Goal: Task Accomplishment & Management: Complete application form

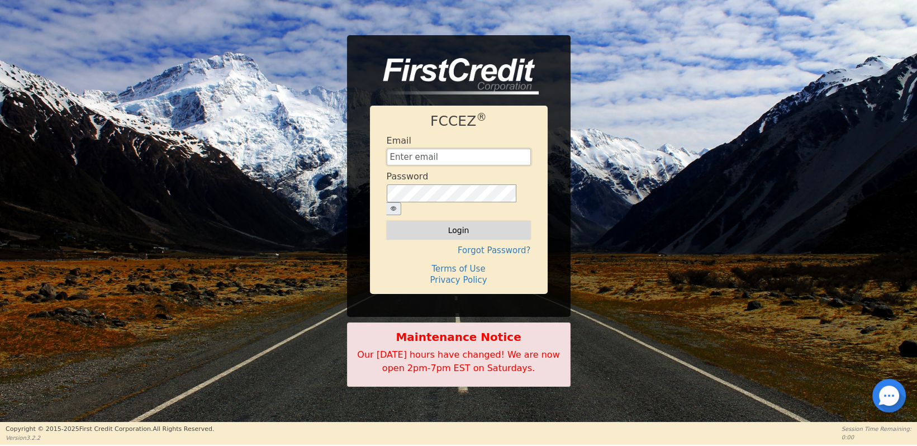
type input "credits@duxura.com"
click at [426, 228] on button "Login" at bounding box center [459, 230] width 144 height 19
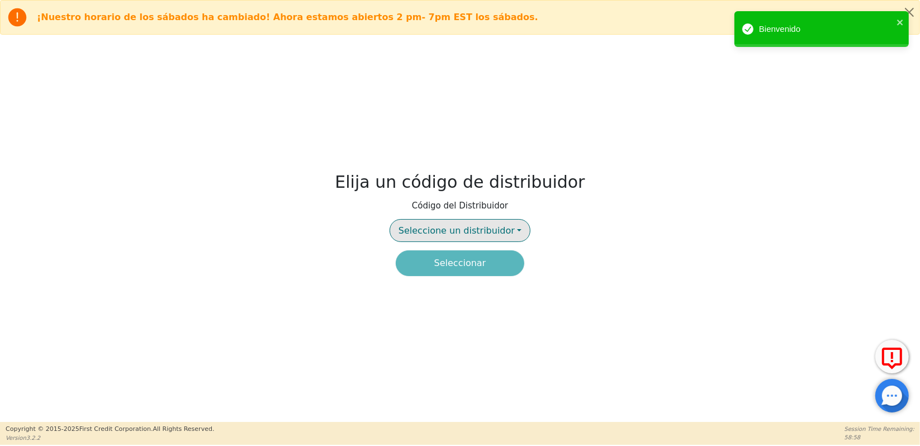
click at [437, 225] on span "Seleccione un distribuidor" at bounding box center [456, 230] width 116 height 11
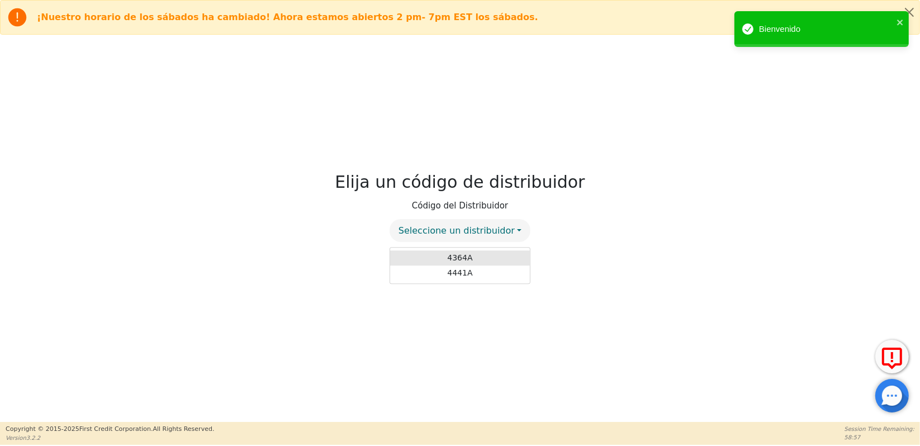
click at [452, 251] on link "4364A" at bounding box center [460, 257] width 140 height 15
click at [452, 258] on button "Seleccionar" at bounding box center [460, 263] width 129 height 26
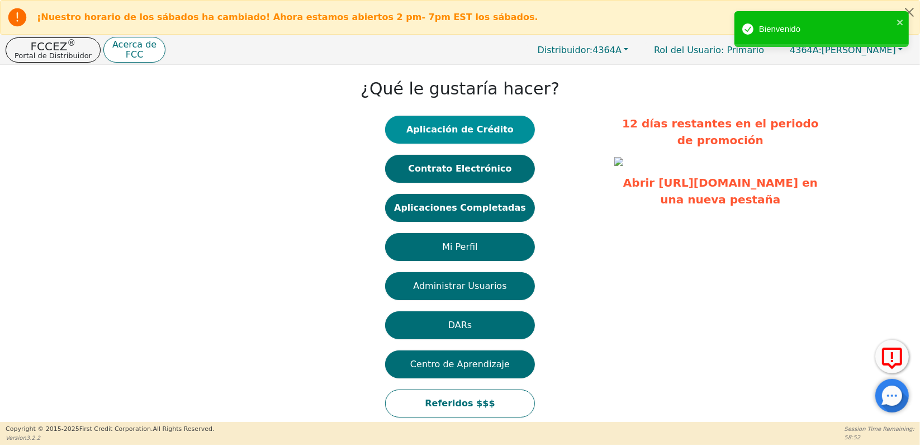
click at [446, 132] on button "Aplicación de Crédito" at bounding box center [460, 130] width 150 height 28
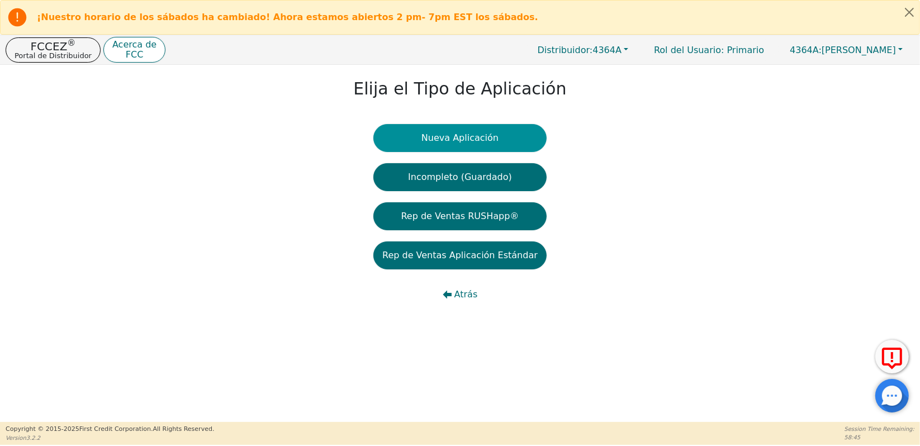
click at [460, 137] on button "Nueva Aplicación" at bounding box center [459, 138] width 173 height 28
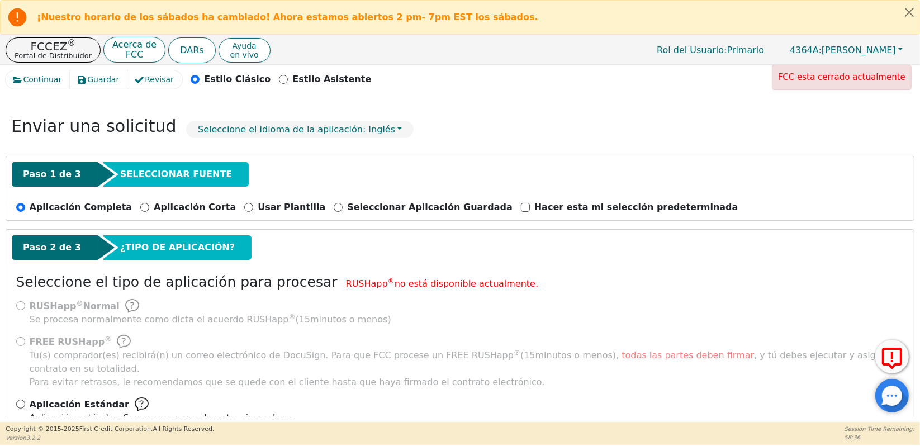
scroll to position [46, 0]
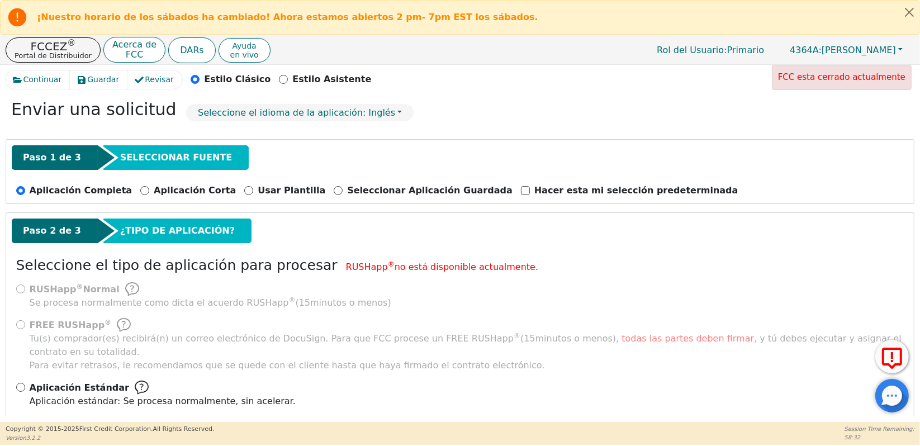
click at [23, 381] on div "Aplicación Estándar Aplicación estándar: Se procesa normalmente, sin acelerar." at bounding box center [460, 394] width 888 height 27
click at [20, 383] on input "Aplicación Estándar Aplicación estándar: Se procesa normalmente, sin acelerar." at bounding box center [20, 387] width 9 height 9
radio input "true"
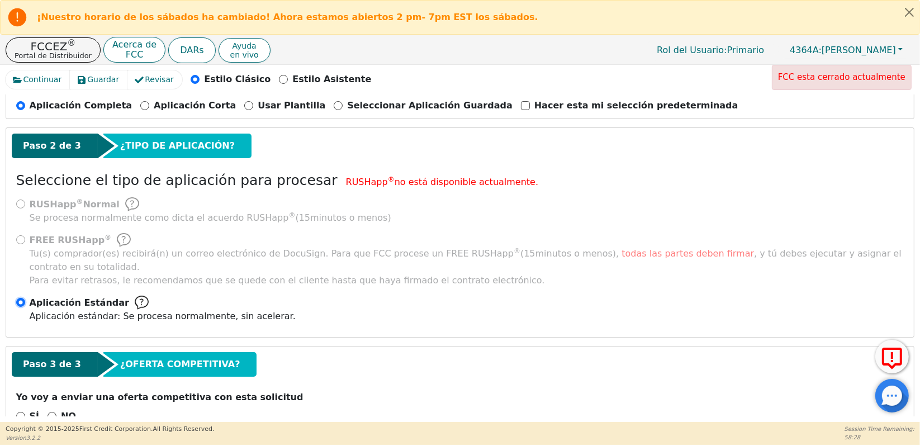
scroll to position [147, 0]
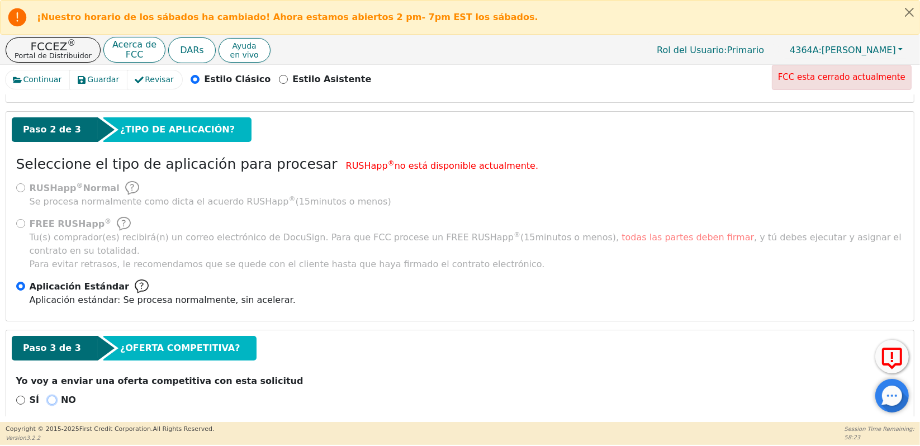
click at [47, 396] on input "NO" at bounding box center [51, 400] width 9 height 9
radio input "true"
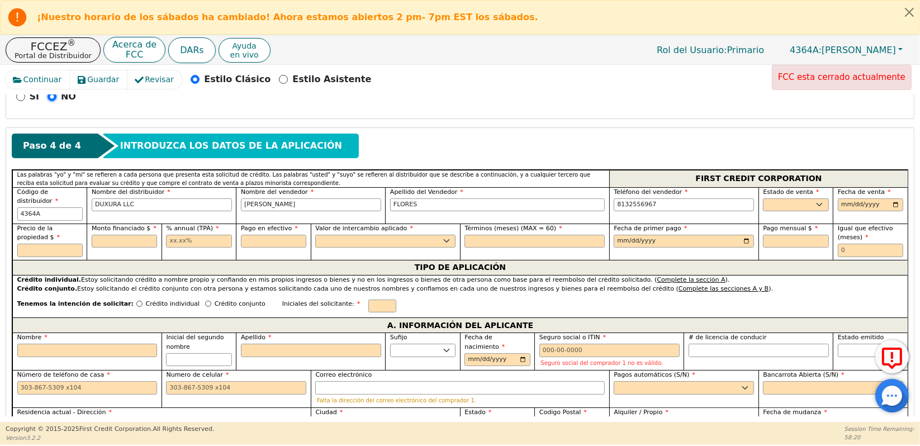
scroll to position [453, 0]
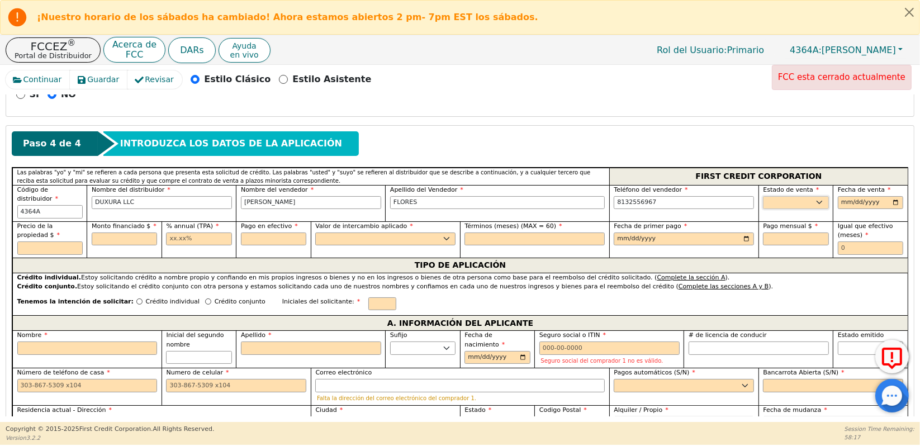
click at [797, 196] on select "AK AL AR AZ CA CO CT DC DE FL GA HI IA ID IL IN KS KY LA MA MD ME MI MN MO MS M…" at bounding box center [795, 202] width 65 height 13
click at [779, 196] on select "AK AL AR AZ CA CO CT DC DE FL GA HI IA ID IL IN KS KY LA MA MD ME MI MN MO MS M…" at bounding box center [795, 202] width 65 height 13
select select "NC"
click at [842, 196] on input "date" at bounding box center [870, 202] width 65 height 13
type input "2025-09-19"
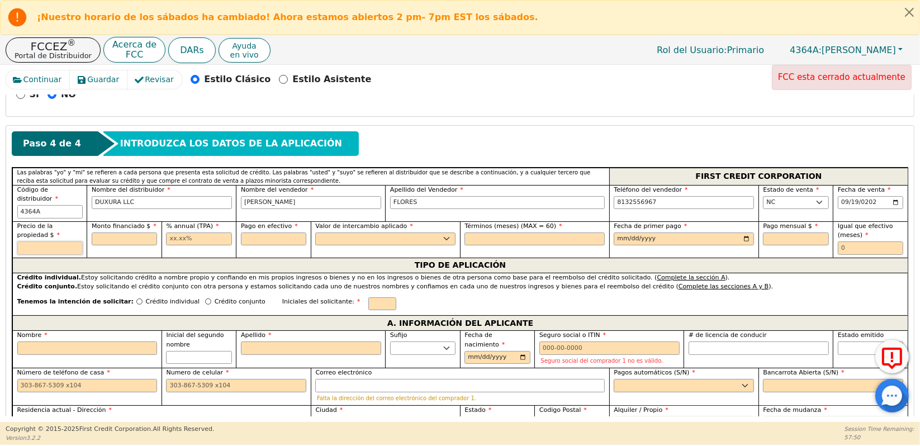
click at [46, 241] on input "text" at bounding box center [49, 247] width 65 height 13
type input "9000.00"
click at [115, 232] on input "text" at bounding box center [124, 238] width 65 height 13
type input "9000.00"
click at [194, 232] on input "text" at bounding box center [198, 238] width 65 height 13
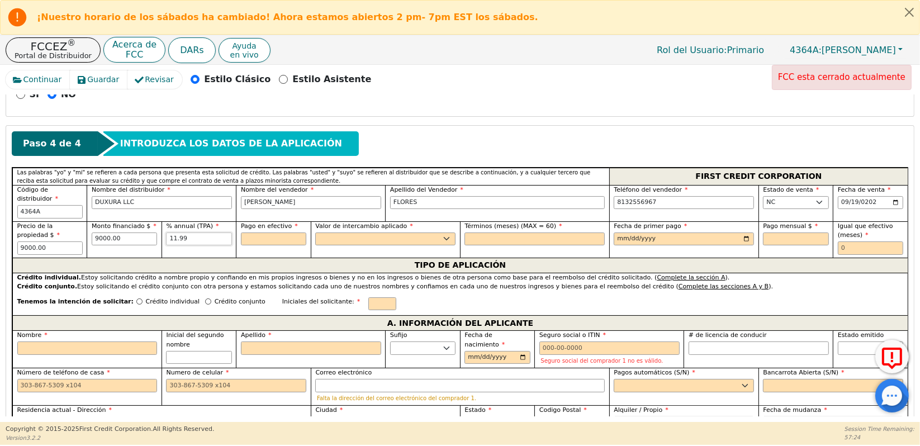
type input "11.99"
click at [258, 232] on input "text" at bounding box center [273, 238] width 65 height 13
type input "0.00"
click at [345, 222] on div "Valor de intercambio aplicado Sí No" at bounding box center [385, 234] width 140 height 24
click at [357, 232] on select "Sí No" at bounding box center [385, 238] width 140 height 13
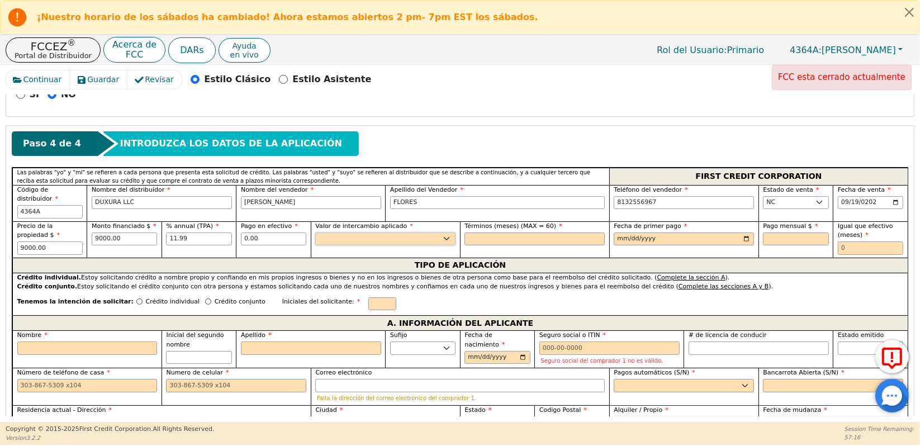
select select "n"
click at [315, 232] on select "Sí No" at bounding box center [385, 238] width 140 height 13
click at [491, 232] on input "text" at bounding box center [534, 238] width 140 height 13
type input "60"
click at [618, 232] on input "date" at bounding box center [684, 238] width 140 height 13
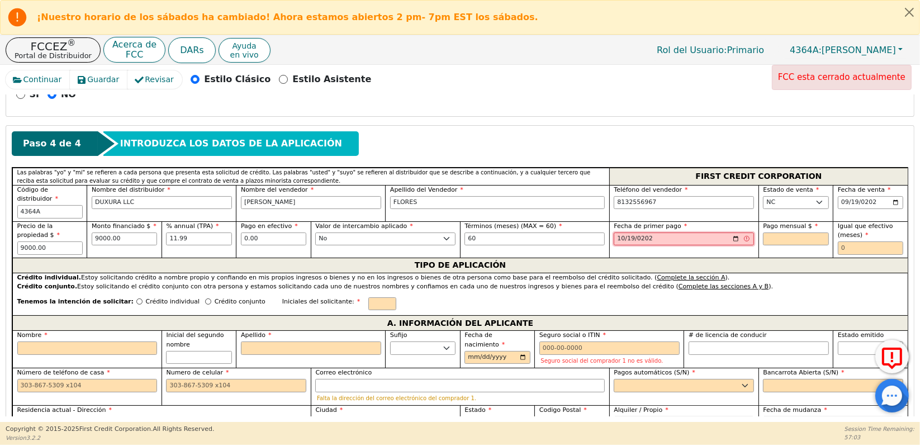
type input "2025-10-19"
click at [781, 232] on input "text" at bounding box center [795, 238] width 65 height 13
type input "200.15"
click at [850, 241] on input "text" at bounding box center [870, 247] width 65 height 13
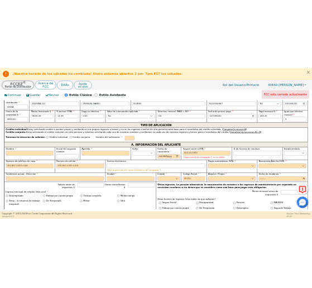
scroll to position [550, 0]
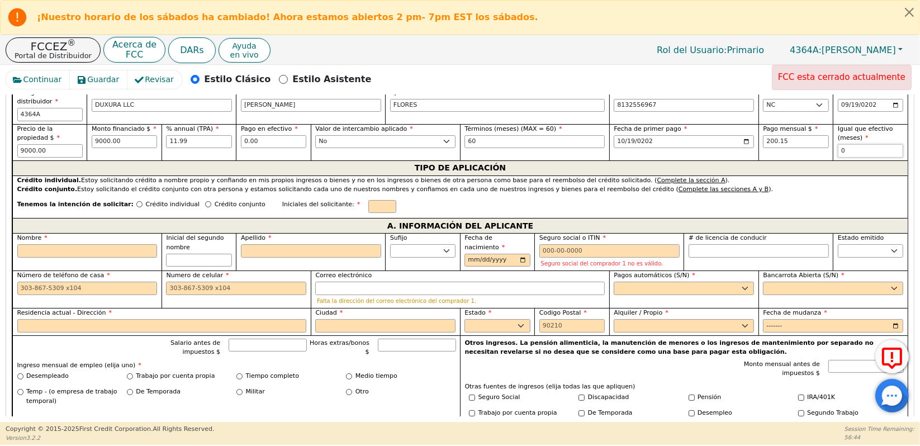
type input "0"
click at [136, 201] on input "Crédito individual" at bounding box center [139, 204] width 6 height 6
radio input "true"
click at [368, 200] on input "text" at bounding box center [382, 206] width 28 height 13
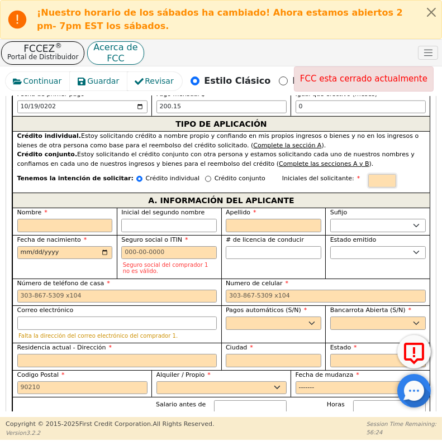
scroll to position [742, 0]
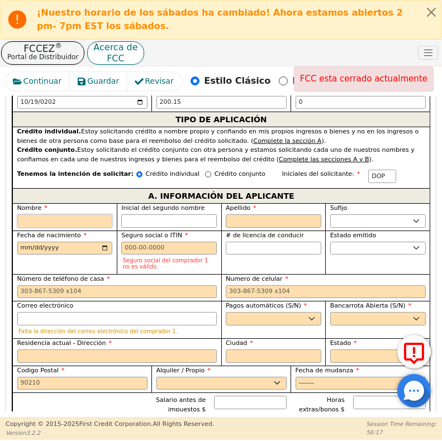
click at [37, 215] on input "Nombre" at bounding box center [65, 221] width 96 height 13
type input "D"
type input "DA"
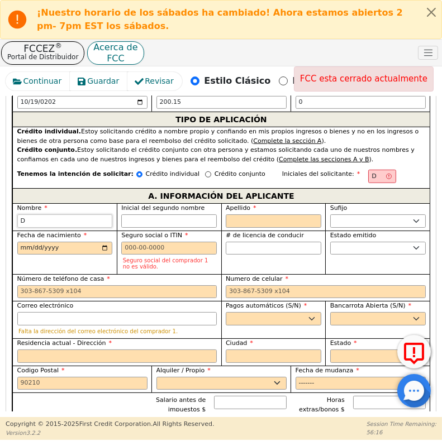
type input "DA"
type input "DAN"
type input "DANI"
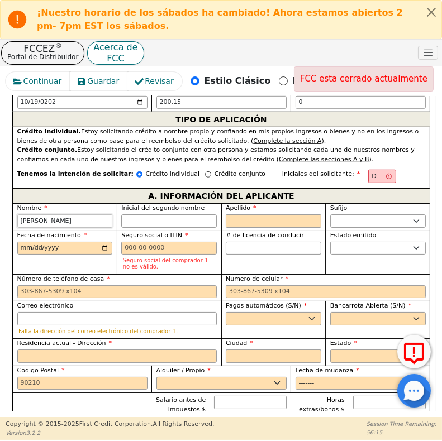
type input "DANIL"
type input "[PERSON_NAME]"
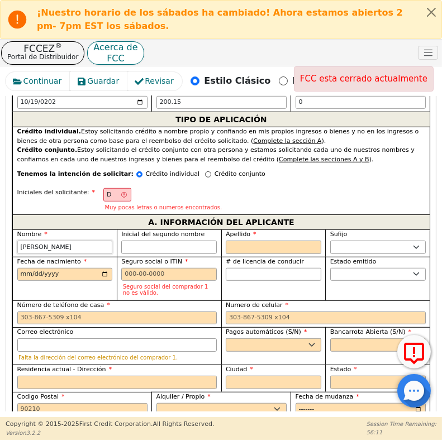
type input "[PERSON_NAME]"
click at [142, 241] on input "Inicial del segundo nombre" at bounding box center [169, 247] width 96 height 13
type input "DO"
type input "O"
type input "DANILO O"
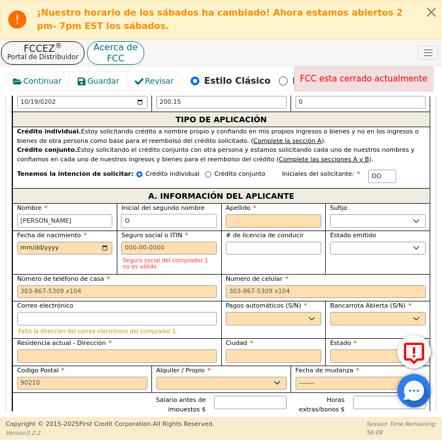
type input "O"
click at [258, 215] on input "Apellido" at bounding box center [274, 221] width 96 height 13
type input "DOP"
type input "P"
type input "DANILO O P"
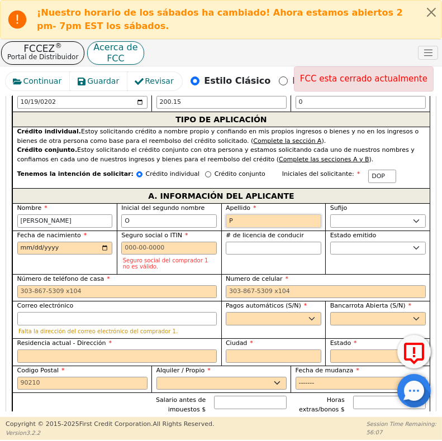
type input "PA"
type input "DANILO O PA"
type input "PAL"
type input "DANILO O PAL"
type input "PALO"
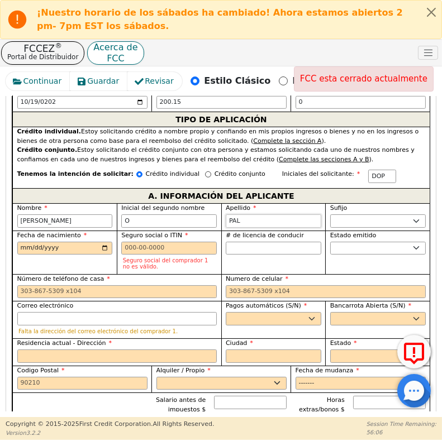
type input "DANILO O PALO"
type input "PALOM"
type input "DANILO O PALOM"
type input "[PERSON_NAME]"
type input "DANILO O PALOMO"
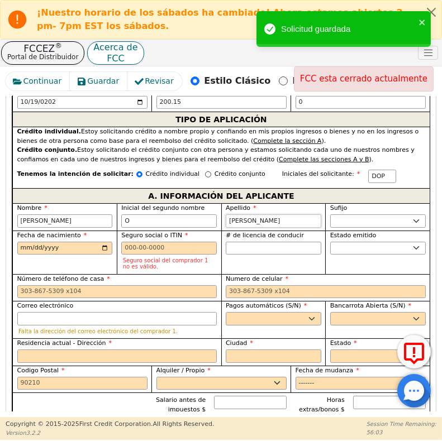
type input "[PERSON_NAME]"
click at [23, 242] on input "Fecha de nacimiento" at bounding box center [65, 248] width 96 height 13
type input "1985-08-09"
click at [128, 242] on input "Seguro social o ITIN" at bounding box center [169, 248] width 96 height 13
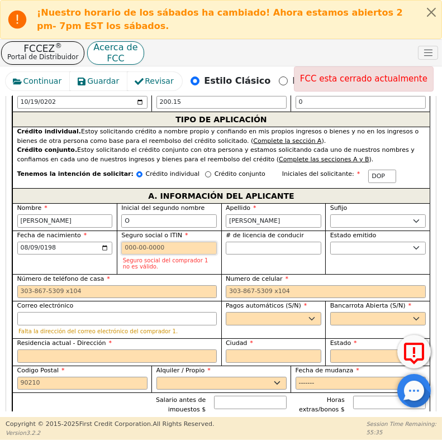
click at [131, 242] on input "Seguro social o ITIN" at bounding box center [169, 248] width 96 height 13
paste input "788149837"
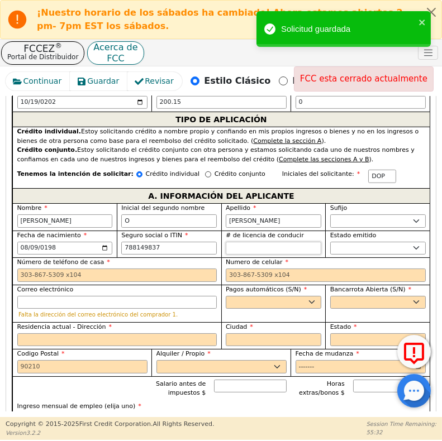
type input "***-**-9837"
click at [239, 242] on input "# de licencia de conducir" at bounding box center [274, 248] width 96 height 13
click at [235, 242] on input "# de licencia de conducir" at bounding box center [274, 248] width 96 height 13
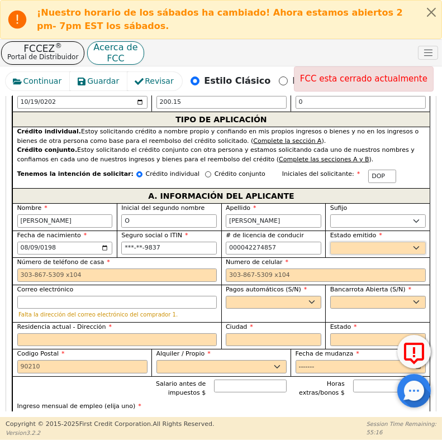
type input "**********"
click at [349, 242] on select "AK AL AR AZ CA CO CT DC DE FL GA HI IA ID IL IN KS KY LA MA MD ME MI MN MO MS M…" at bounding box center [378, 248] width 96 height 13
select select "NC"
click at [330, 242] on select "AK AL AR AZ CA CO CT DC DE FL GA HI IA ID IL IN KS KY LA MA MD ME MI MN MO MS M…" at bounding box center [378, 248] width 96 height 13
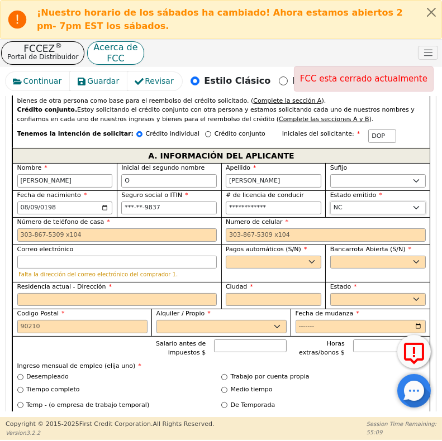
scroll to position [801, 0]
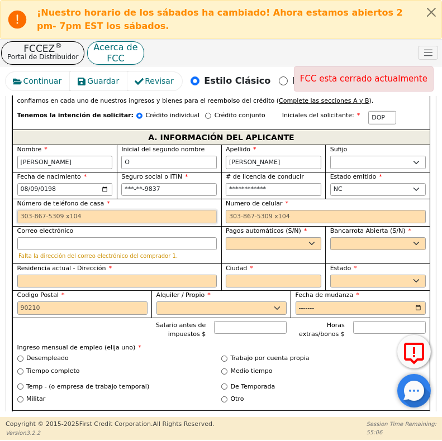
click at [24, 210] on input "Número de teléfono de casa" at bounding box center [117, 216] width 200 height 13
paste input "5719919668"
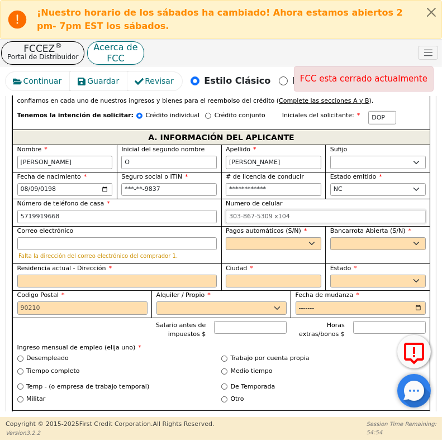
type input "571-991-9668"
click at [251, 210] on input "Numero de celular" at bounding box center [326, 216] width 200 height 13
paste input "5719919668"
type input "571-991-9668"
click at [32, 237] on input "Correo electrónico" at bounding box center [117, 243] width 200 height 13
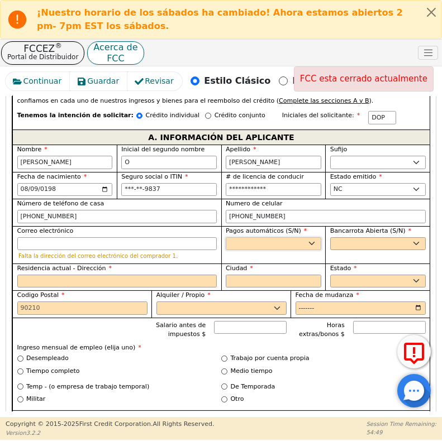
click at [273, 237] on select "Sí No" at bounding box center [274, 243] width 96 height 13
select select "y"
click at [226, 237] on select "Sí No" at bounding box center [274, 243] width 96 height 13
type input "DANILO O PALOMO"
click at [341, 237] on select "Sí No" at bounding box center [378, 243] width 96 height 13
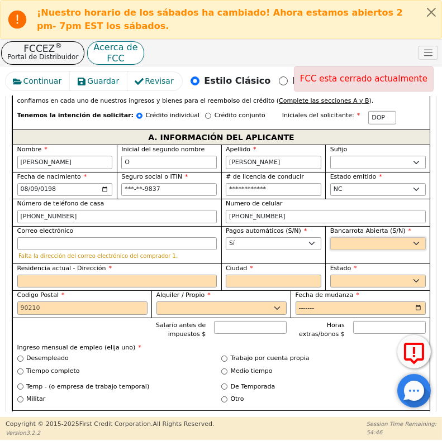
select select "n"
click at [330, 237] on select "Sí No" at bounding box center [378, 243] width 96 height 13
click at [30, 275] on input "Residencia actual - Dirección" at bounding box center [117, 281] width 200 height 13
click at [39, 275] on input "Residencia actual - Dirección" at bounding box center [117, 281] width 200 height 13
paste input "2183 Helmsman Dr sw"
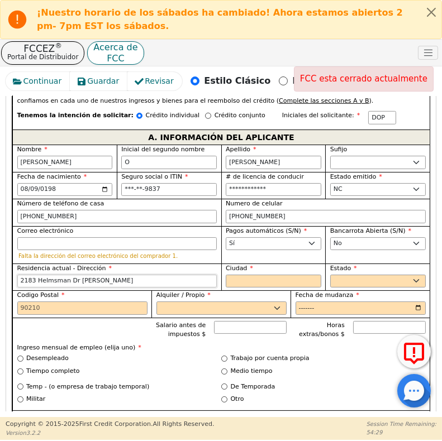
type input "2183 Helmsman Dr sw"
click at [240, 275] on input "Ciudad" at bounding box center [274, 281] width 96 height 13
type input "SUPPLY"
click at [362, 275] on select "AK AL AR AZ CA CO CT DC DE FL GA HI IA ID IL IN KS KY LA MA MD ME MI MN MO MS M…" at bounding box center [378, 281] width 96 height 13
click at [349, 275] on select "AK AL AR AZ CA CO CT DC DE FL GA HI IA ID IL IN KS KY LA MA MD ME MI MN MO MS M…" at bounding box center [378, 281] width 96 height 13
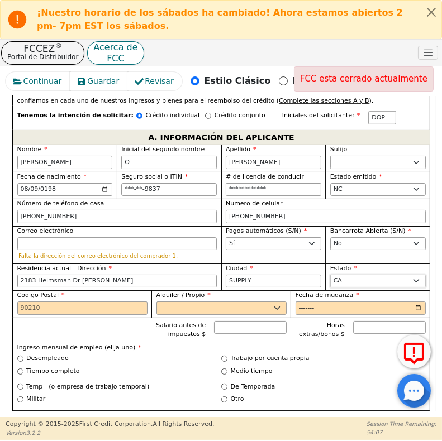
select select "NC"
click at [73, 302] on input "Codigo Postal" at bounding box center [82, 308] width 130 height 13
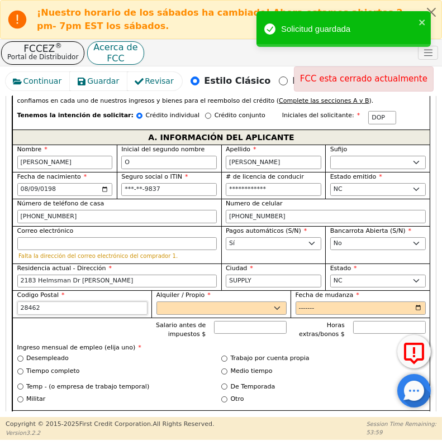
type input "28462"
click at [169, 302] on select "Alquilar Propietario" at bounding box center [221, 308] width 130 height 13
select select "Own"
click at [156, 302] on select "Alquilar Propietario" at bounding box center [221, 308] width 130 height 13
click at [301, 302] on input "Fecha de mudanza" at bounding box center [361, 308] width 130 height 13
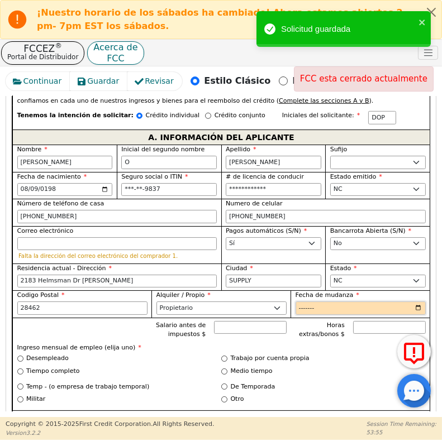
click at [301, 302] on input "Fecha de mudanza" at bounding box center [361, 308] width 130 height 13
click at [415, 302] on input "Fecha de mudanza" at bounding box center [361, 308] width 130 height 13
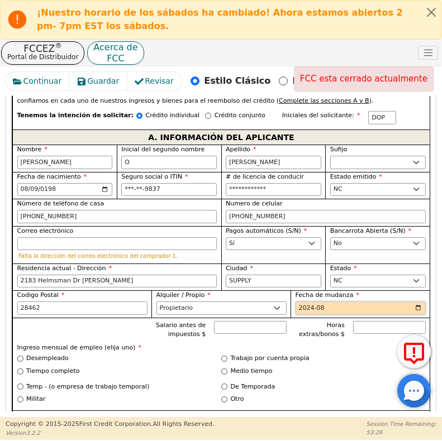
type input "2024-08"
click at [237, 321] on input "Salario antes de impuestos $" at bounding box center [250, 327] width 73 height 13
click at [140, 321] on div "Salario antes de impuestos $ 9000.00 Horas extras/bonos $" at bounding box center [221, 331] width 408 height 21
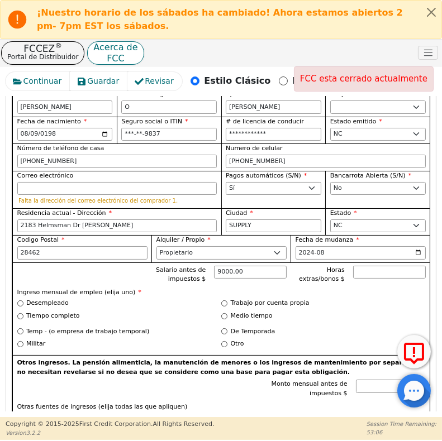
scroll to position [857, 0]
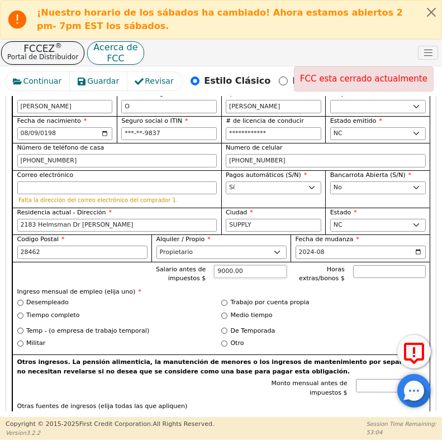
click at [243, 265] on input "9000.00" at bounding box center [250, 271] width 73 height 13
type input "9"
click at [139, 265] on div "Salario antes de impuestos $ 10000.00 Horas extras/bonos $" at bounding box center [221, 275] width 408 height 21
click at [247, 265] on input "10000.00" at bounding box center [250, 271] width 73 height 13
type input "1"
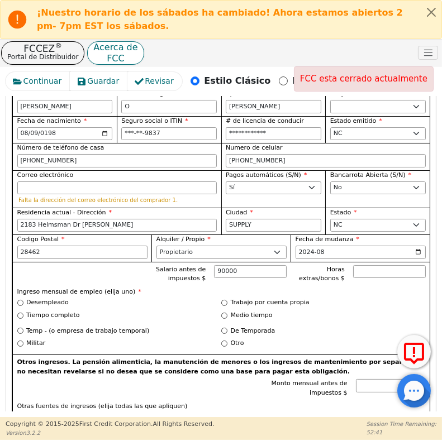
type input "90000.00"
click at [197, 311] on div "Tiempo completo" at bounding box center [119, 315] width 205 height 9
click at [222, 341] on input "Otro" at bounding box center [224, 344] width 6 height 6
radio input "true"
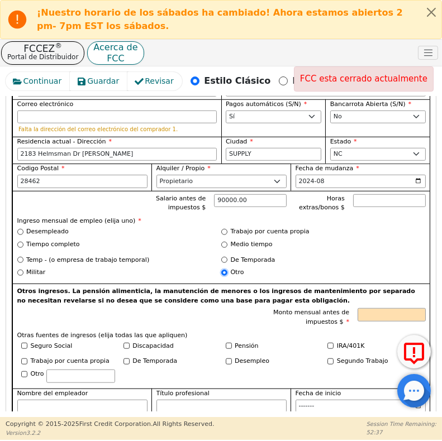
scroll to position [949, 0]
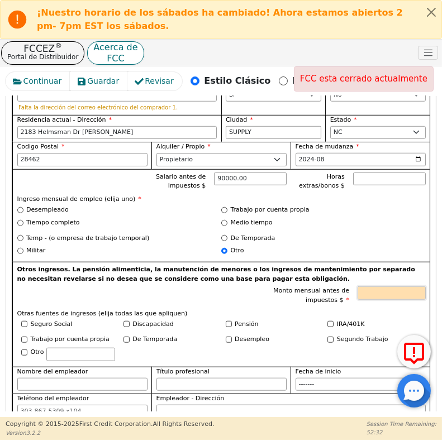
click at [384, 287] on input "Monto mensual antes de impuestos $" at bounding box center [392, 293] width 68 height 13
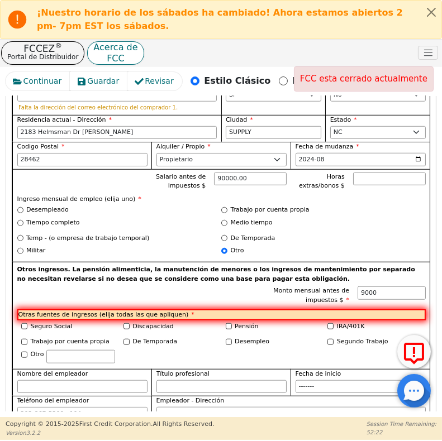
type input "9000.00"
click at [263, 287] on label "Monto mensual antes de impuestos $" at bounding box center [302, 296] width 94 height 18
click at [358, 287] on input "9000.00" at bounding box center [392, 293] width 68 height 13
click at [253, 169] on div "Salario antes de impuestos $ 90000.00 Horas extras/bonos $ Ingreso mensual de e…" at bounding box center [220, 215] width 417 height 93
type input "9"
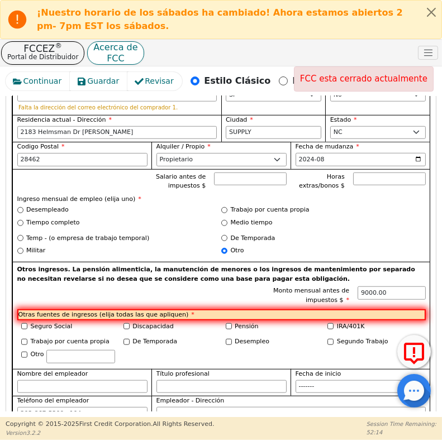
click at [202, 181] on div "Salario antes de impuestos $" at bounding box center [218, 183] width 136 height 21
click at [23, 352] on input "Otro" at bounding box center [24, 355] width 6 height 6
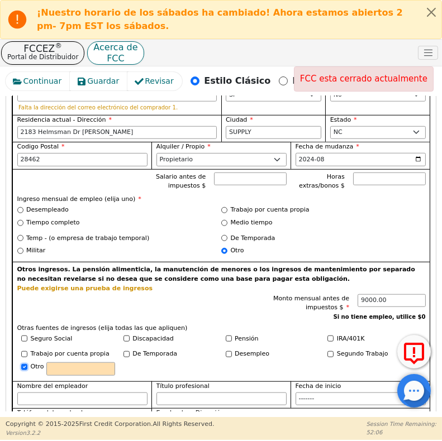
click at [26, 364] on input "Otro" at bounding box center [24, 367] width 6 height 6
checkbox input "false"
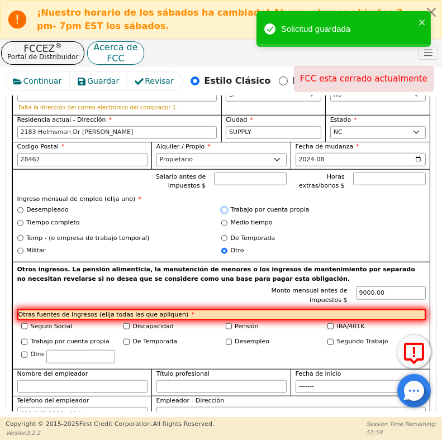
click at [224, 207] on input "Trabajo por cuenta propia" at bounding box center [224, 210] width 6 height 6
radio input "true"
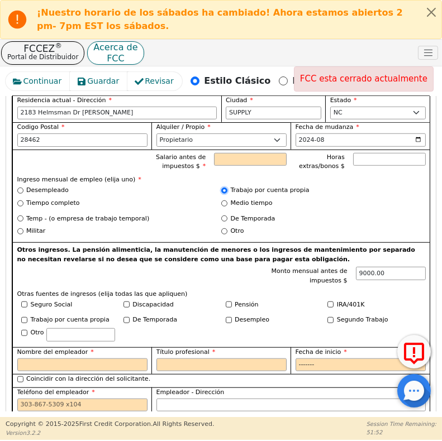
scroll to position [973, 0]
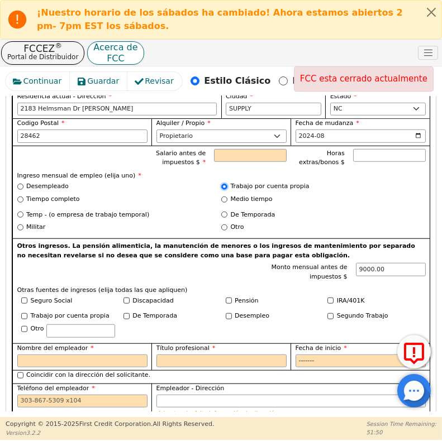
click at [223, 184] on input "Trabajo por cuenta propia" at bounding box center [224, 187] width 6 height 6
click at [223, 225] on input "Otro" at bounding box center [224, 228] width 6 height 6
radio input "true"
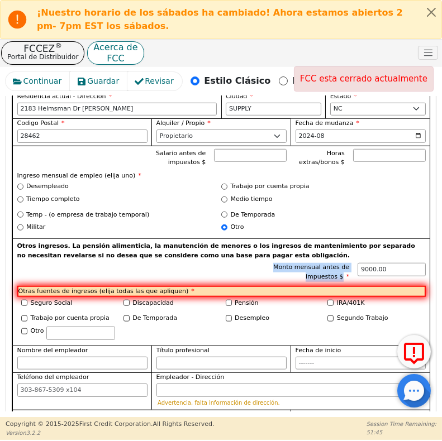
drag, startPoint x: 436, startPoint y: 241, endPoint x: 438, endPoint y: 259, distance: 18.5
click at [438, 259] on div "Continuar Guardar Revisar Estilo Clásico Estilo Asistente FCC esta cerrado actu…" at bounding box center [221, 241] width 442 height 351
drag, startPoint x: 438, startPoint y: 259, endPoint x: 381, endPoint y: 254, distance: 57.3
click at [381, 263] on input "9000.00" at bounding box center [392, 269] width 68 height 13
click at [383, 263] on input "9000.00" at bounding box center [392, 269] width 68 height 13
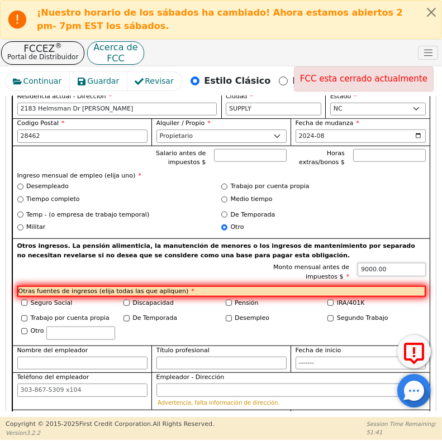
drag, startPoint x: 357, startPoint y: 260, endPoint x: 350, endPoint y: 262, distance: 7.4
click at [350, 263] on div "Monto mensual antes de impuestos $ 9000.00" at bounding box center [340, 272] width 170 height 18
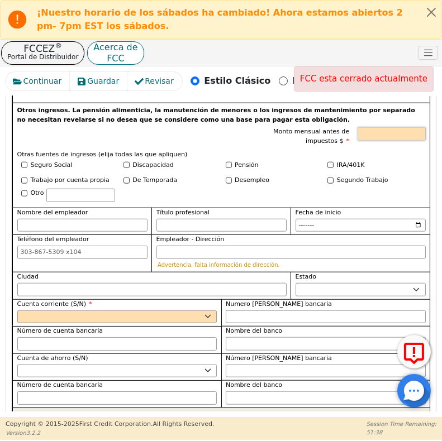
scroll to position [1117, 0]
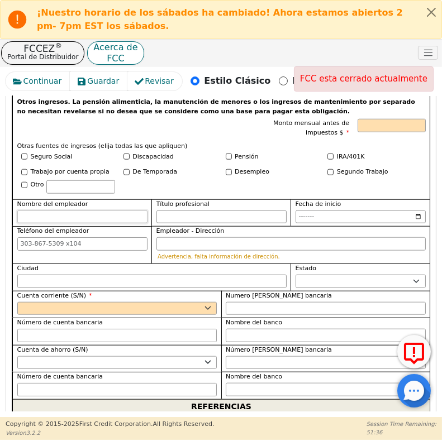
click at [90, 211] on input "Nombre del empleador" at bounding box center [82, 217] width 130 height 13
click at [50, 211] on input "Nombre del empleador" at bounding box center [82, 217] width 130 height 13
type input "OWNER"
click at [171, 211] on input "Título profesional" at bounding box center [221, 217] width 130 height 13
type input "CONSTRUCTION"
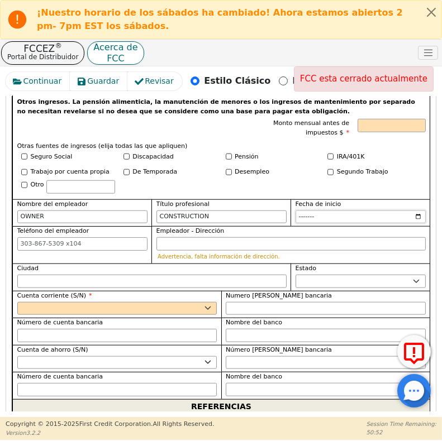
click at [416, 211] on input "Fecha de inicio" at bounding box center [361, 217] width 130 height 13
click at [389, 179] on div "Trabajo por cuenta propia De Temporada Desempleo Segundo Trabajo Otro" at bounding box center [221, 182] width 408 height 28
click at [31, 237] on input "Teléfono del empleador" at bounding box center [82, 243] width 130 height 13
click at [29, 237] on input "Teléfono del empleador" at bounding box center [82, 243] width 130 height 13
paste input "5719919668"
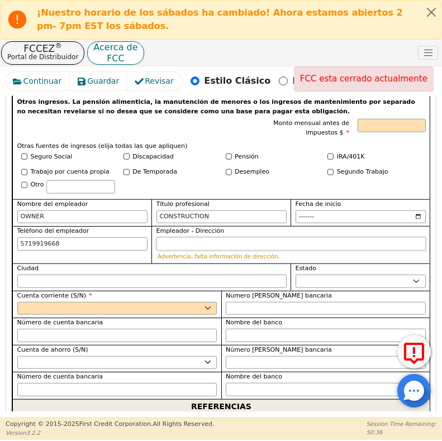
type input "571-991-9668"
click at [163, 237] on input "Empleador - Dirección" at bounding box center [290, 243] width 269 height 13
click at [142, 251] on div "Teléfono del empleador 571-991-9668" at bounding box center [81, 244] width 139 height 37
click at [27, 182] on input "Otro" at bounding box center [24, 185] width 6 height 6
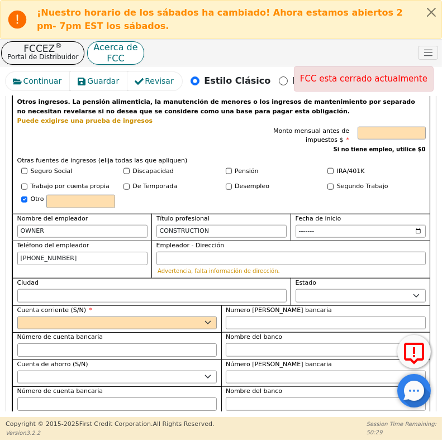
click at [20, 195] on div "Otro" at bounding box center [68, 203] width 102 height 16
click at [26, 197] on input "Otro" at bounding box center [24, 200] width 6 height 6
checkbox input "false"
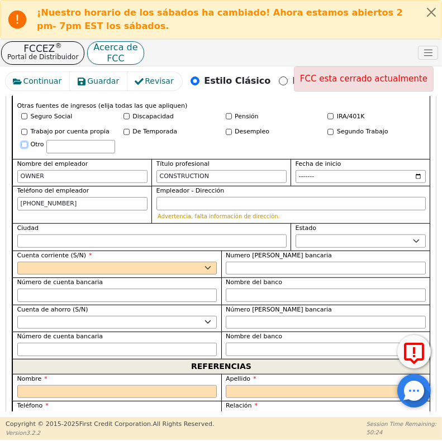
scroll to position [1158, 0]
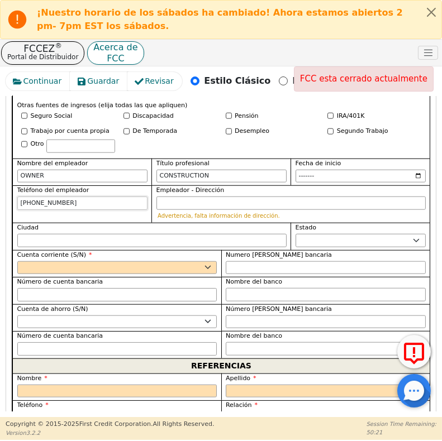
click at [89, 197] on input "571-991-9668" at bounding box center [82, 203] width 130 height 13
type input "5"
click at [100, 211] on div "Teléfono del empleador" at bounding box center [81, 204] width 139 height 37
drag, startPoint x: 433, startPoint y: 260, endPoint x: 435, endPoint y: 250, distance: 10.2
click at [435, 250] on div "Atrás Enviar una solicitud Seleccione el idioma de la aplicación: Inglés Paso 1…" at bounding box center [221, 254] width 431 height 316
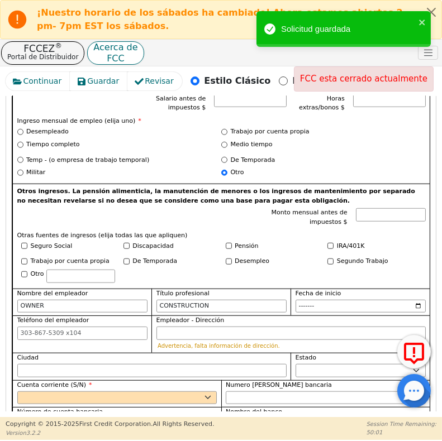
scroll to position [1016, 0]
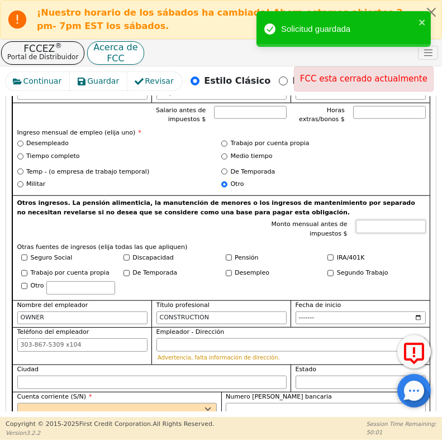
click at [371, 220] on input "Monto mensual antes de impuestos $" at bounding box center [391, 226] width 70 height 13
type input "9"
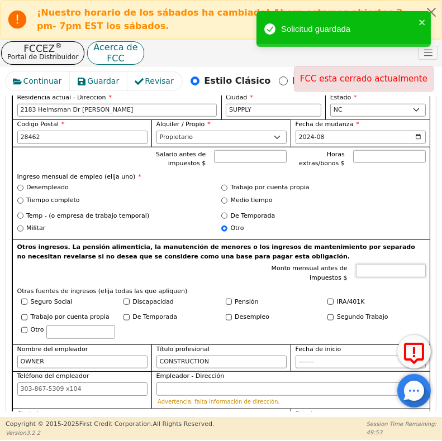
scroll to position [946, 0]
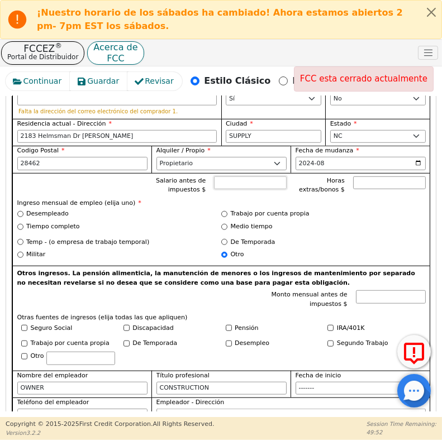
click at [236, 177] on input "Salario antes de impuestos $" at bounding box center [250, 183] width 73 height 13
type input "9000.00"
click at [208, 222] on div "Tiempo completo" at bounding box center [119, 226] width 205 height 9
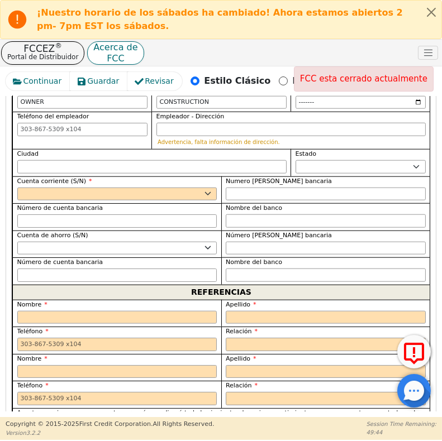
scroll to position [1239, 0]
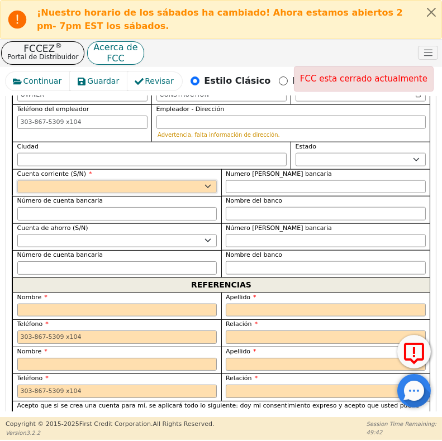
click at [198, 180] on select "Sí No" at bounding box center [117, 186] width 200 height 13
select select "y"
click at [17, 180] on select "Sí No" at bounding box center [117, 186] width 200 height 13
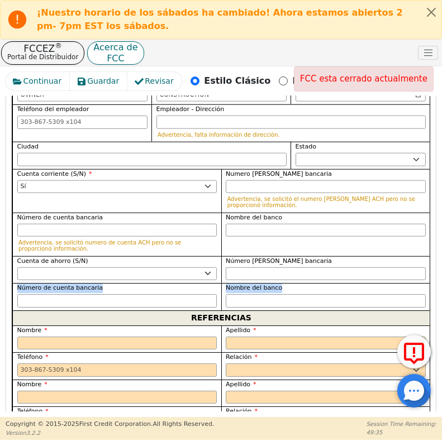
drag, startPoint x: 437, startPoint y: 268, endPoint x: 437, endPoint y: 278, distance: 9.5
click at [437, 278] on div "Continuar Guardar Revisar Estilo Clásico Estilo Asistente FCC esta cerrado actu…" at bounding box center [221, 241] width 442 height 351
drag, startPoint x: 437, startPoint y: 278, endPoint x: 426, endPoint y: 281, distance: 11.5
click at [426, 283] on div "Nombre del banco" at bounding box center [325, 296] width 209 height 27
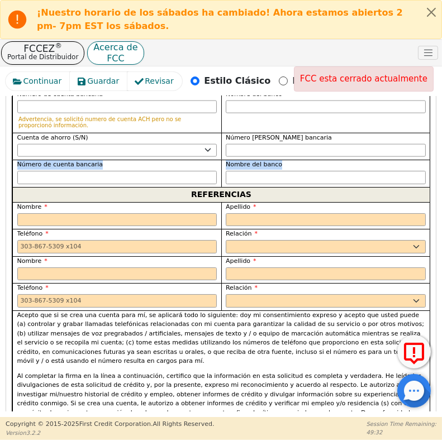
scroll to position [1366, 0]
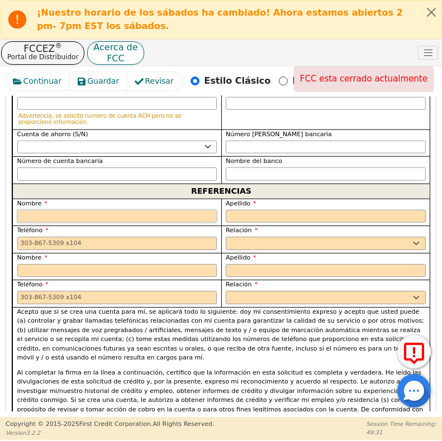
click at [60, 210] on input "text" at bounding box center [117, 216] width 200 height 13
click at [36, 210] on input "text" at bounding box center [117, 216] width 200 height 13
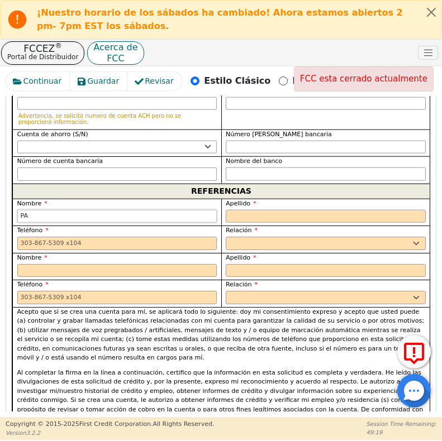
type input "P"
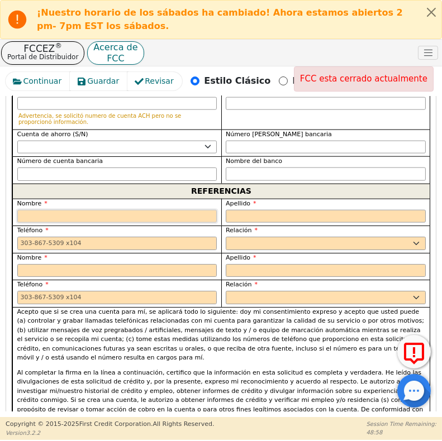
click at [50, 210] on input "text" at bounding box center [117, 216] width 200 height 13
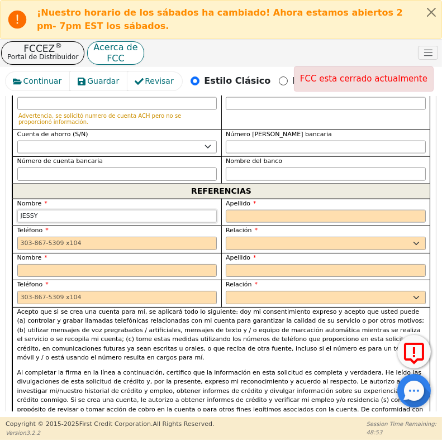
type input "JESSY"
click at [249, 210] on input "text" at bounding box center [326, 216] width 200 height 13
click at [245, 210] on input "text" at bounding box center [326, 216] width 200 height 13
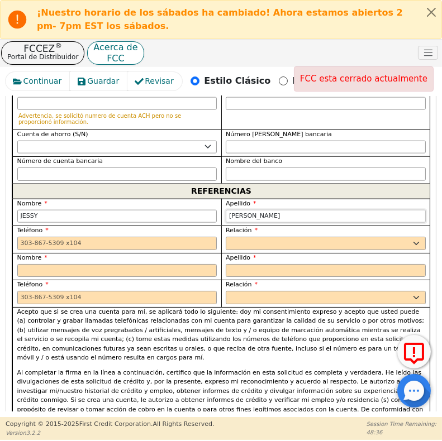
type input "ZELAYA"
click at [26, 237] on input "tel" at bounding box center [117, 243] width 200 height 13
click at [27, 237] on input "tel" at bounding box center [117, 243] width 200 height 13
paste input "5719910425"
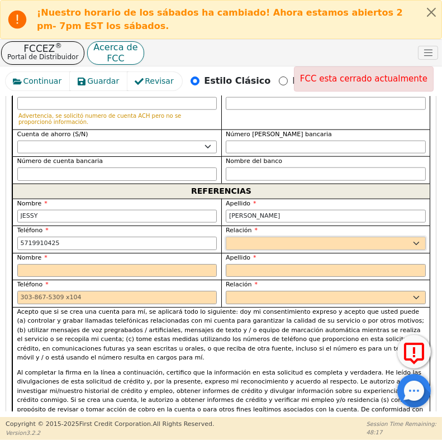
type input "571-991-0425"
click at [256, 237] on select "PADRE MADRE HERMANA HERMANO HIJA HIJO COLABORADOR VECINO AMIGO PRIMO ABUELA ABU…" at bounding box center [326, 243] width 200 height 13
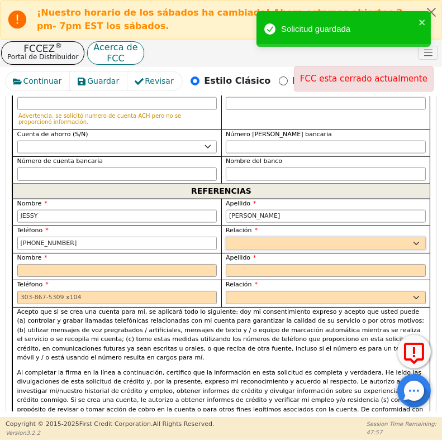
select select "SIGNIFICANT OTHER"
click at [226, 237] on select "PADRE MADRE HERMANA HERMANO HIJA HIJO COLABORADOR VECINO AMIGO PRIMO ABUELA ABU…" at bounding box center [326, 243] width 200 height 13
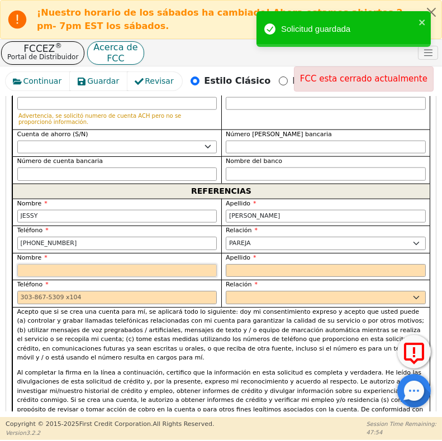
click at [45, 264] on input "text" at bounding box center [117, 270] width 200 height 13
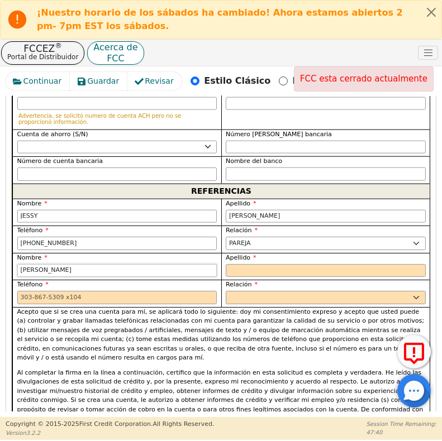
type input "YULISSA"
click at [256, 254] on label "Apellido" at bounding box center [326, 258] width 200 height 9
click at [251, 264] on input "text" at bounding box center [326, 270] width 200 height 13
click at [134, 264] on input "YULISSA" at bounding box center [117, 270] width 200 height 13
click at [257, 264] on input "text" at bounding box center [326, 270] width 200 height 13
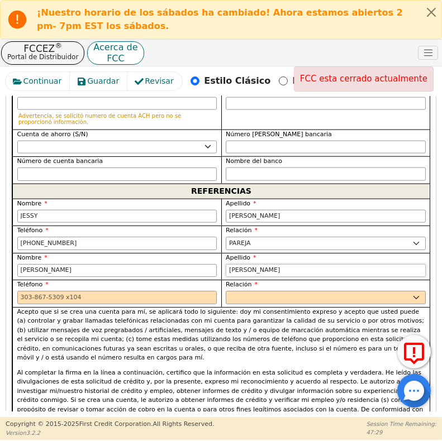
type input "[PERSON_NAME]"
click at [79, 291] on input "tel" at bounding box center [117, 297] width 200 height 13
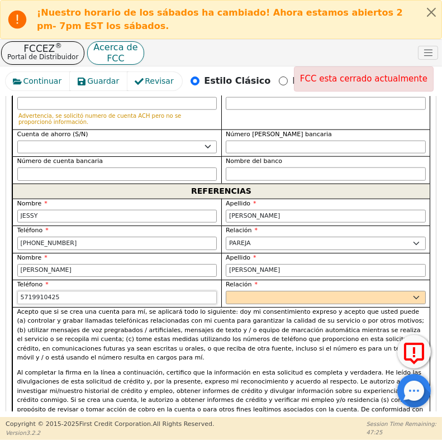
click at [69, 291] on input "5719910425" at bounding box center [117, 297] width 200 height 13
type input "571-991-0425"
click at [253, 291] on select "PADRE MADRE HERMANA HERMANO HIJA HIJO COLABORADOR VECINO AMIGO PRIMO ABUELA ABU…" at bounding box center [326, 297] width 200 height 13
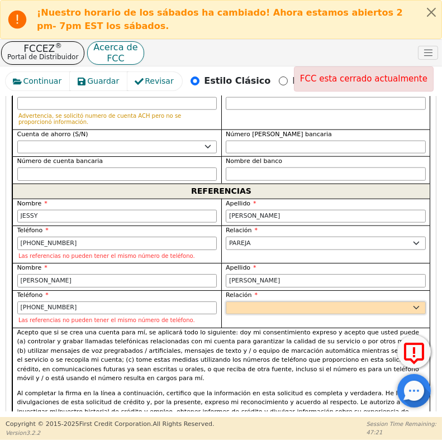
select select "SISTER"
click at [226, 302] on select "PADRE MADRE HERMANA HERMANO HIJA HIJO COLABORADOR VECINO AMIGO PRIMO ABUELA ABU…" at bounding box center [326, 308] width 200 height 13
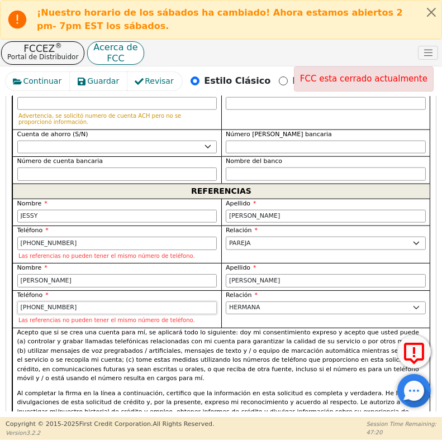
click at [90, 302] on input "571-991-0425" at bounding box center [117, 308] width 200 height 13
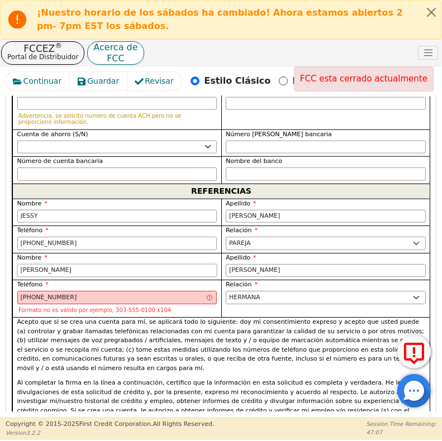
click at [80, 264] on input "YULISSA" at bounding box center [117, 270] width 200 height 13
click at [73, 291] on input "571-881-354" at bounding box center [117, 297] width 200 height 13
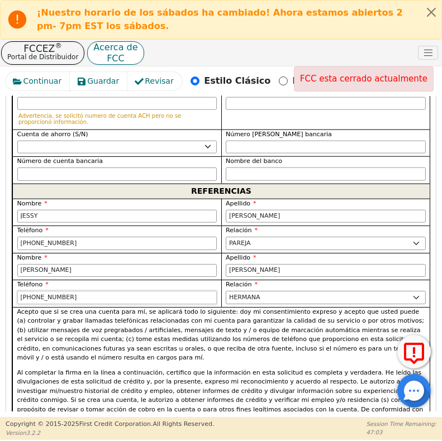
type input "571-881-3547"
drag, startPoint x: 433, startPoint y: 291, endPoint x: 435, endPoint y: 311, distance: 19.8
click at [435, 311] on div "Atrás Enviar una solicitud Seleccione el idioma de la aplicación: Inglés Paso 1…" at bounding box center [221, 254] width 431 height 316
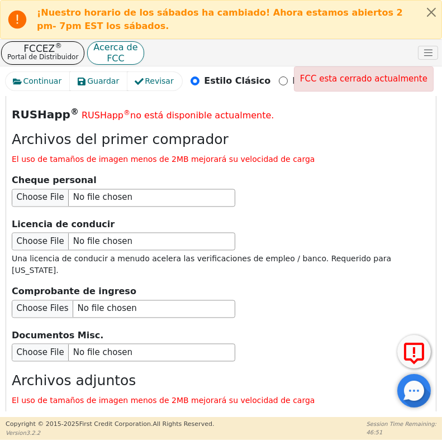
scroll to position [2021, 0]
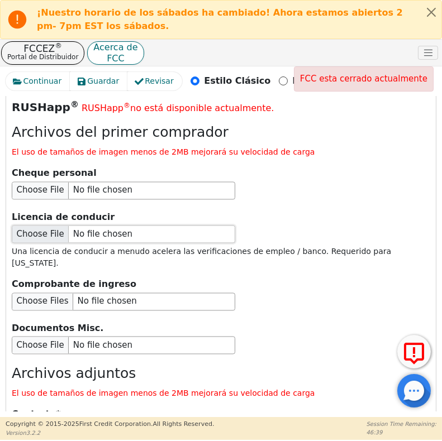
click at [37, 226] on input "file" at bounding box center [124, 235] width 224 height 18
type input "C:\fakepath\WhatsApp Image 2025-09-18 at 10.49.30 PM.jpeg"
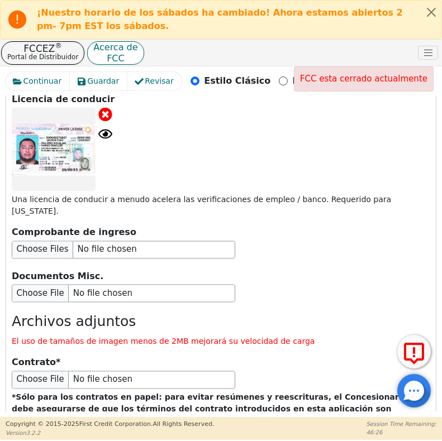
scroll to position [2143, 0]
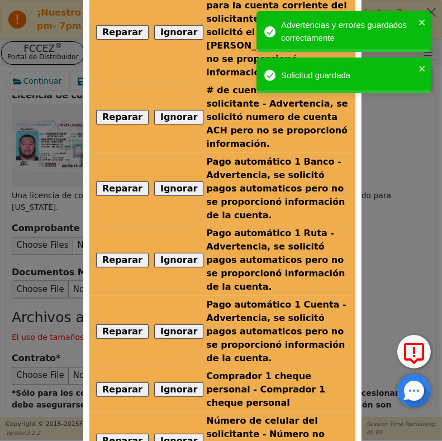
scroll to position [197, 0]
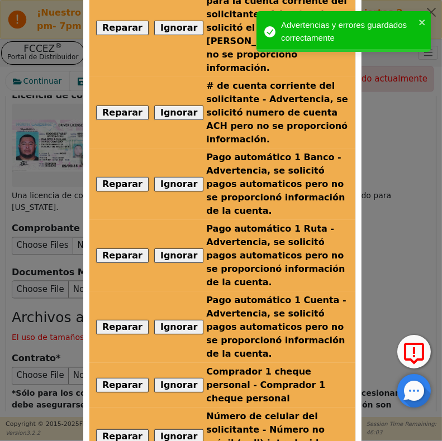
radio input "false"
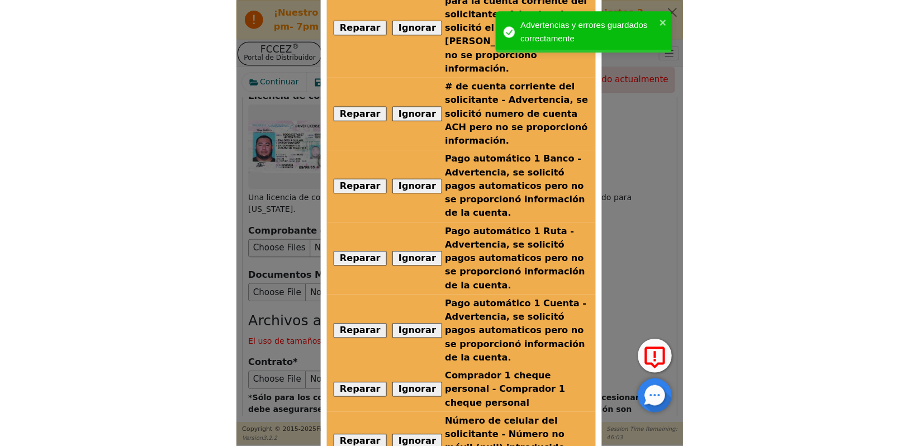
scroll to position [0, 0]
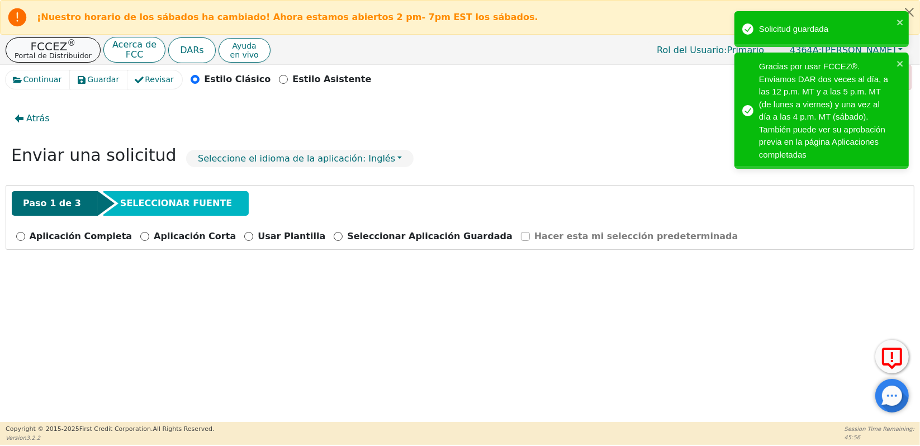
click at [54, 53] on p "Portal de Distribuidor" at bounding box center [53, 55] width 77 height 7
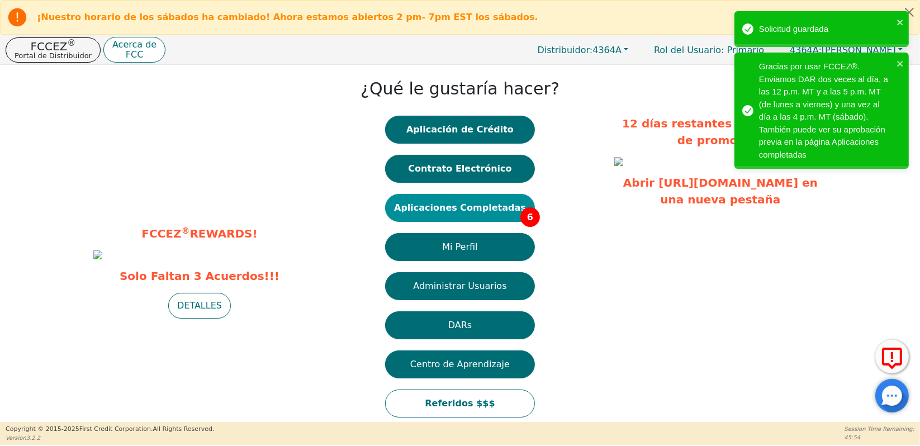
click at [427, 210] on button "Aplicaciones Completadas 6" at bounding box center [460, 208] width 150 height 28
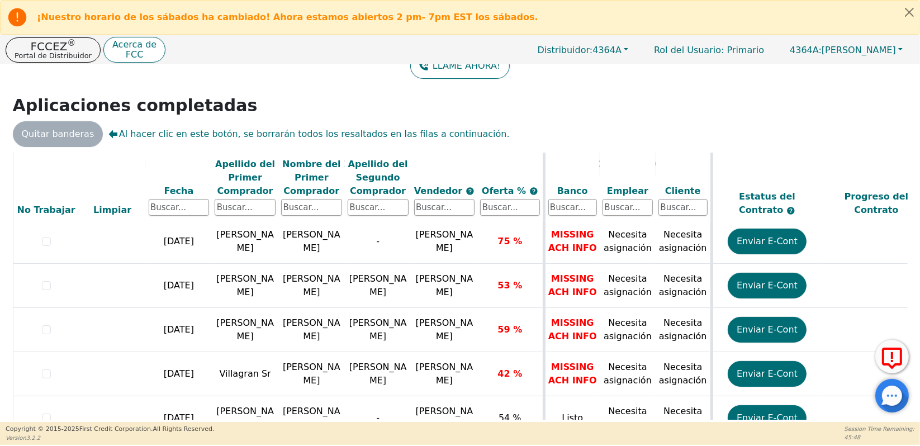
scroll to position [113, 0]
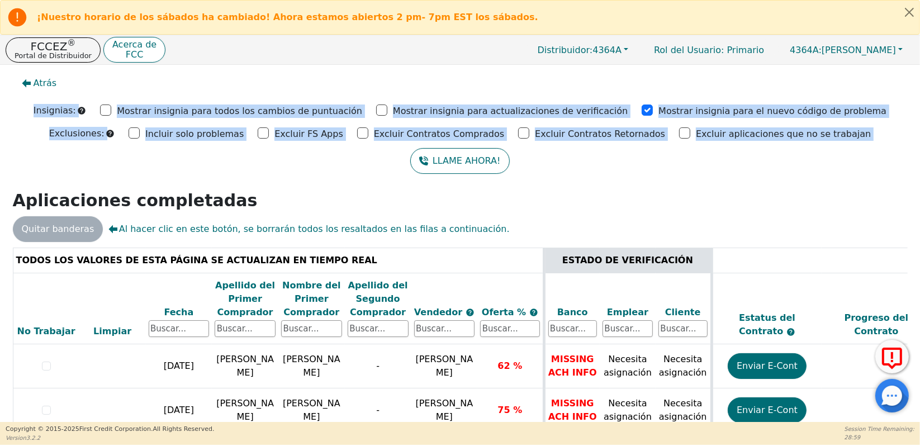
drag, startPoint x: 915, startPoint y: 42, endPoint x: 921, endPoint y: 147, distance: 104.7
click at [919, 147] on html "¡Nuestro horario de los sábados ha cambiado! Ahora estamos abiertos 2 pm- 7pm E…" at bounding box center [460, 222] width 920 height 445
drag, startPoint x: 921, startPoint y: 147, endPoint x: 875, endPoint y: 167, distance: 50.9
click at [875, 167] on div "LLAME AHORA!" at bounding box center [459, 161] width 903 height 26
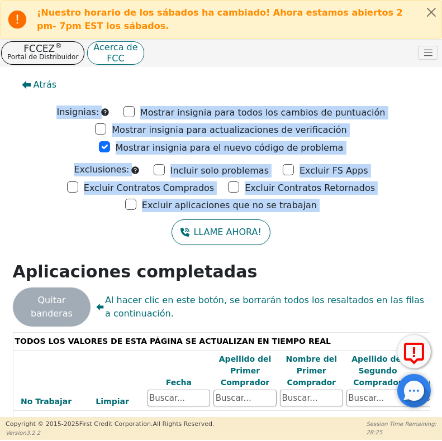
click at [417, 141] on div "Insignias: Mostrar insignia para todos los cambios de puntuación Mostrar insign…" at bounding box center [220, 129] width 425 height 53
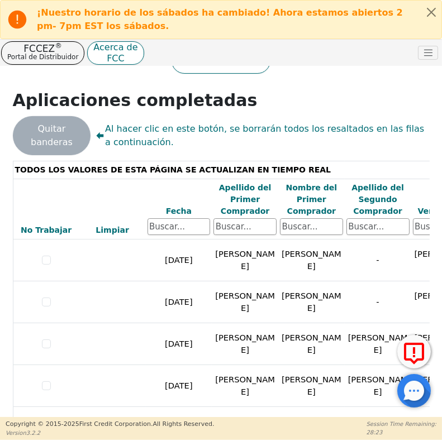
scroll to position [182, 0]
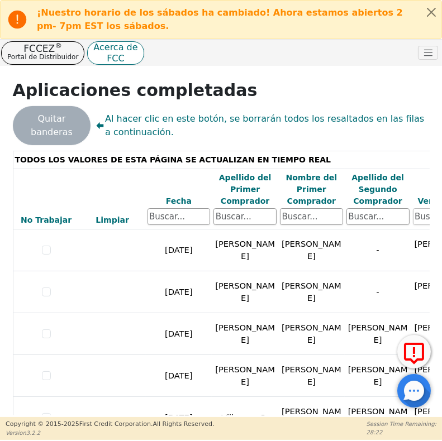
click at [421, 220] on input "text" at bounding box center [444, 216] width 63 height 17
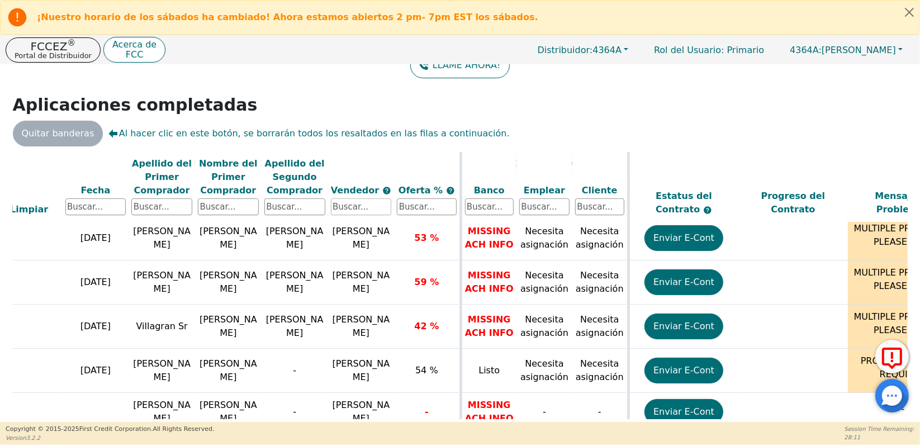
scroll to position [95, 0]
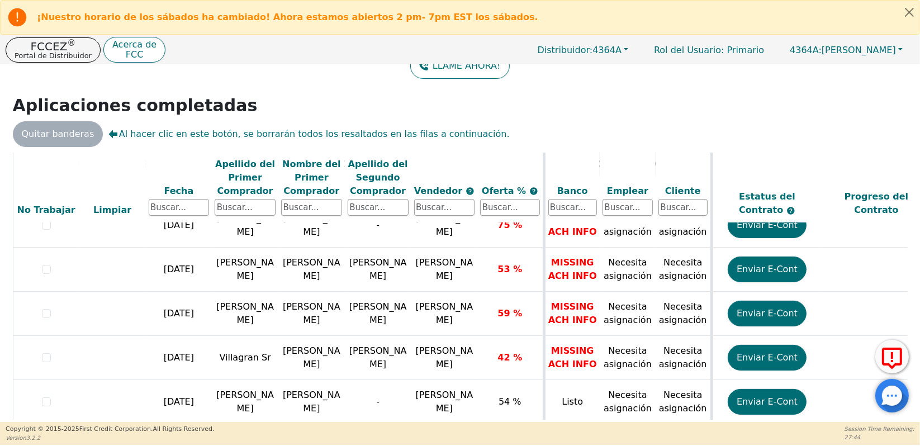
scroll to position [152, 0]
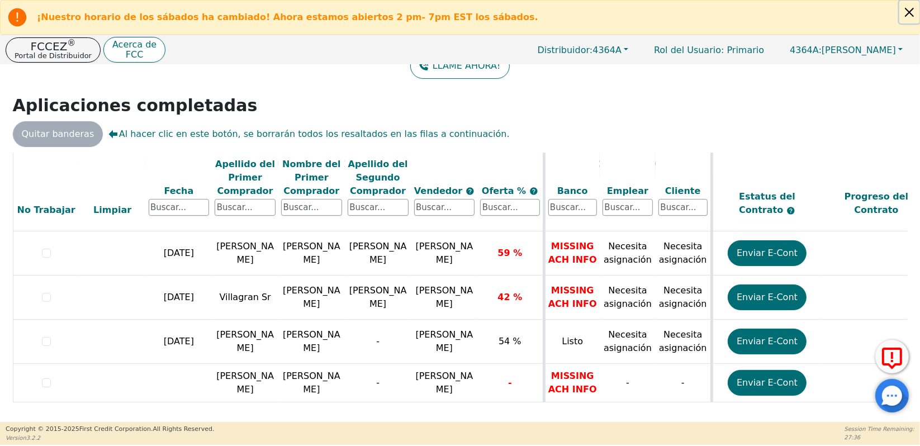
click at [908, 11] on button "Close alert" at bounding box center [909, 12] width 20 height 23
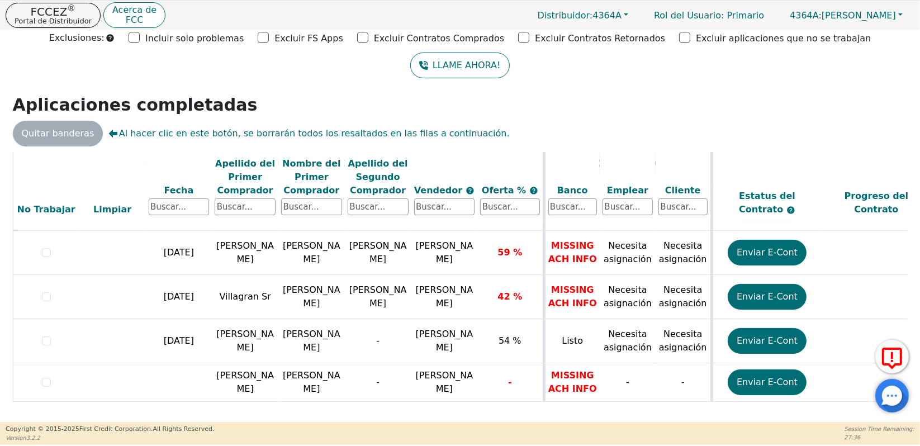
scroll to position [61, 0]
